Goal: Navigation & Orientation: Find specific page/section

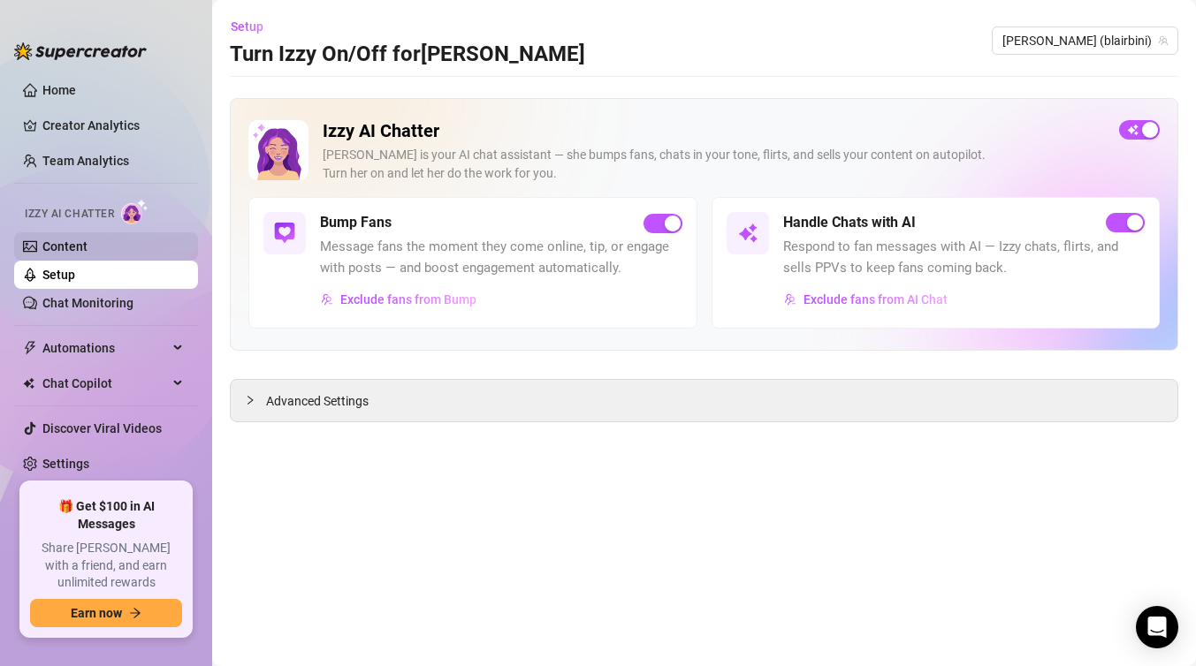
click at [87, 253] on link "Content" at bounding box center [64, 246] width 45 height 14
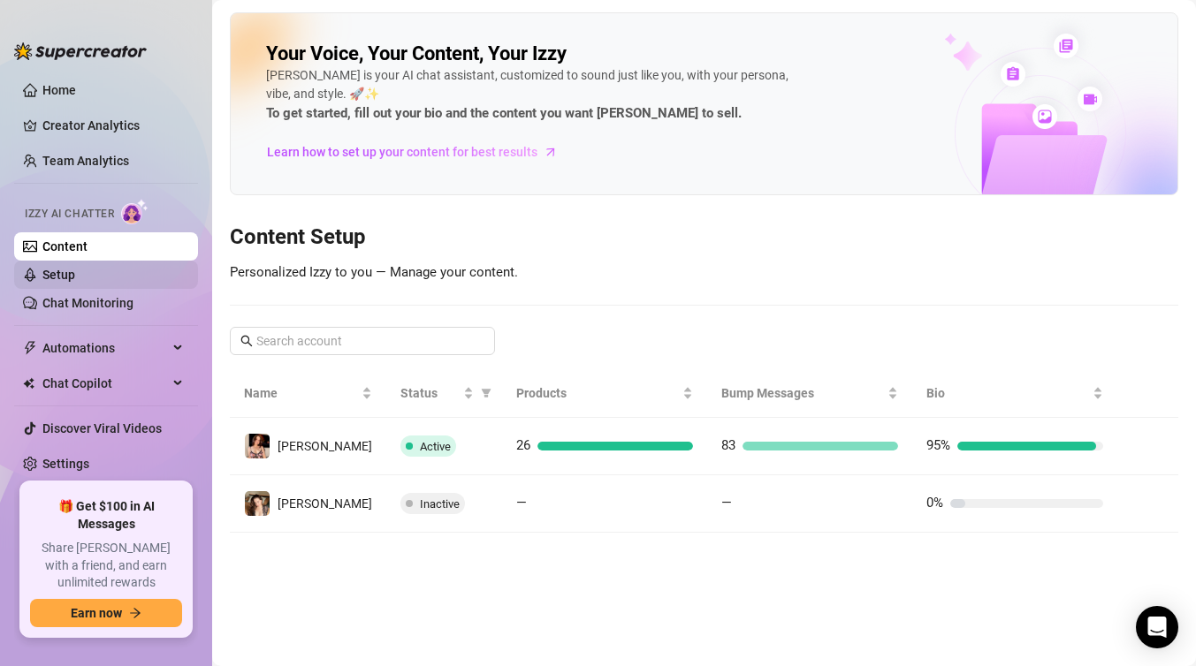
click at [75, 277] on link "Setup" at bounding box center [58, 275] width 33 height 14
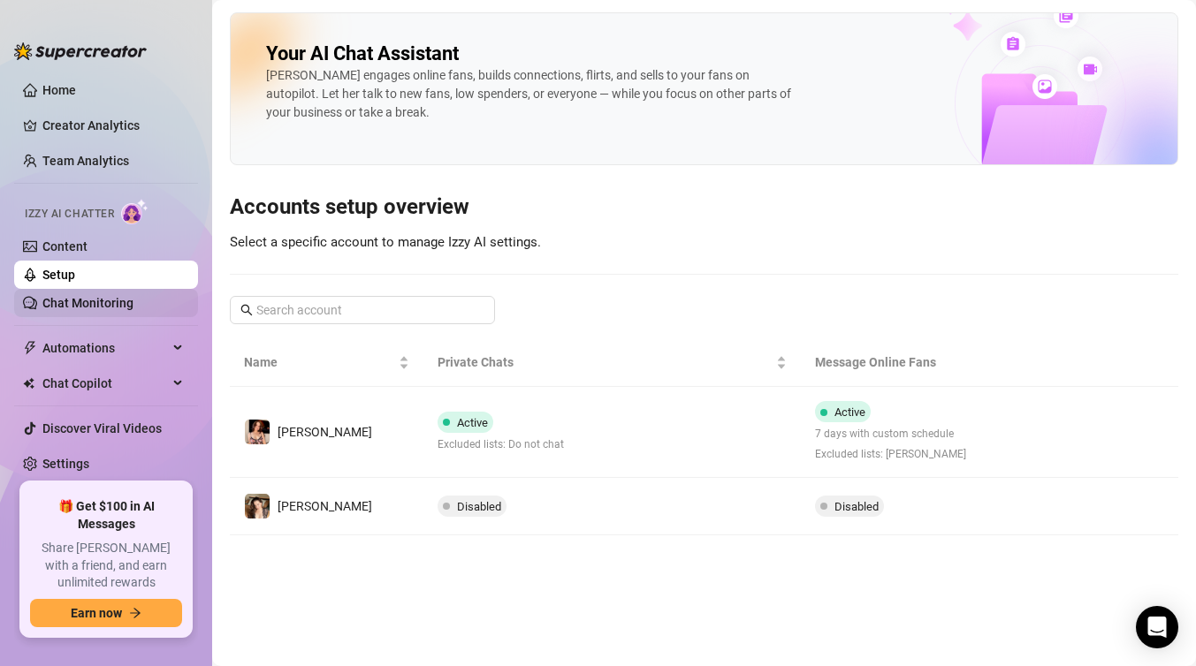
click at [106, 296] on link "Chat Monitoring" at bounding box center [87, 303] width 91 height 14
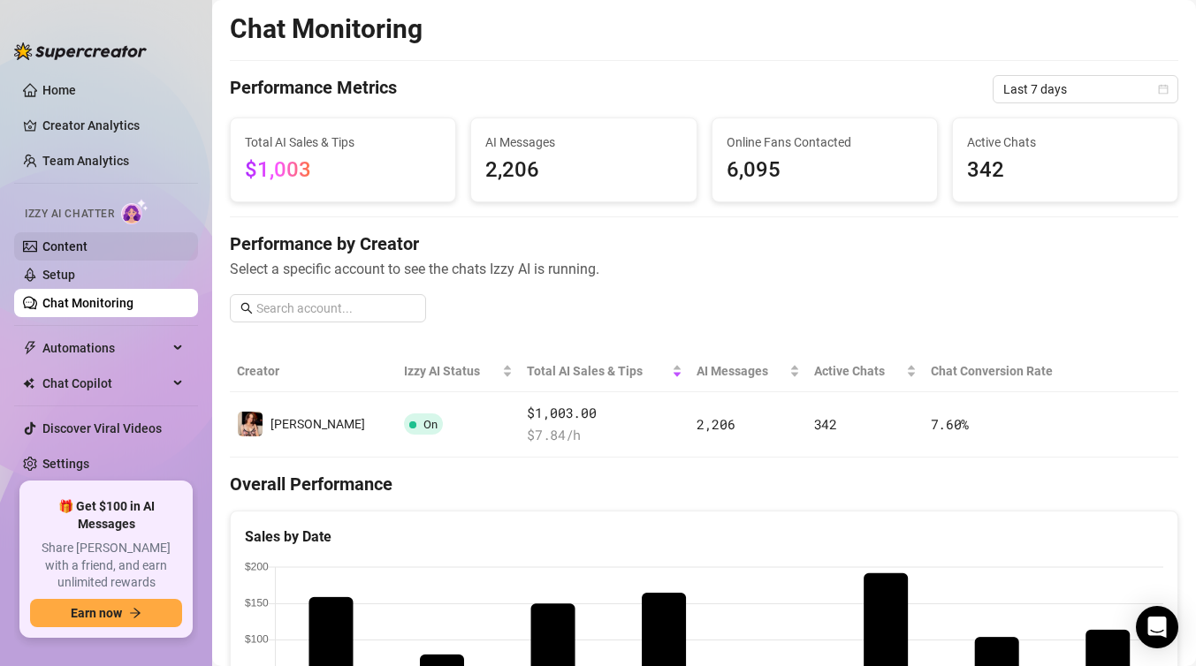
click at [77, 253] on link "Content" at bounding box center [64, 246] width 45 height 14
